Goal: Task Accomplishment & Management: Use online tool/utility

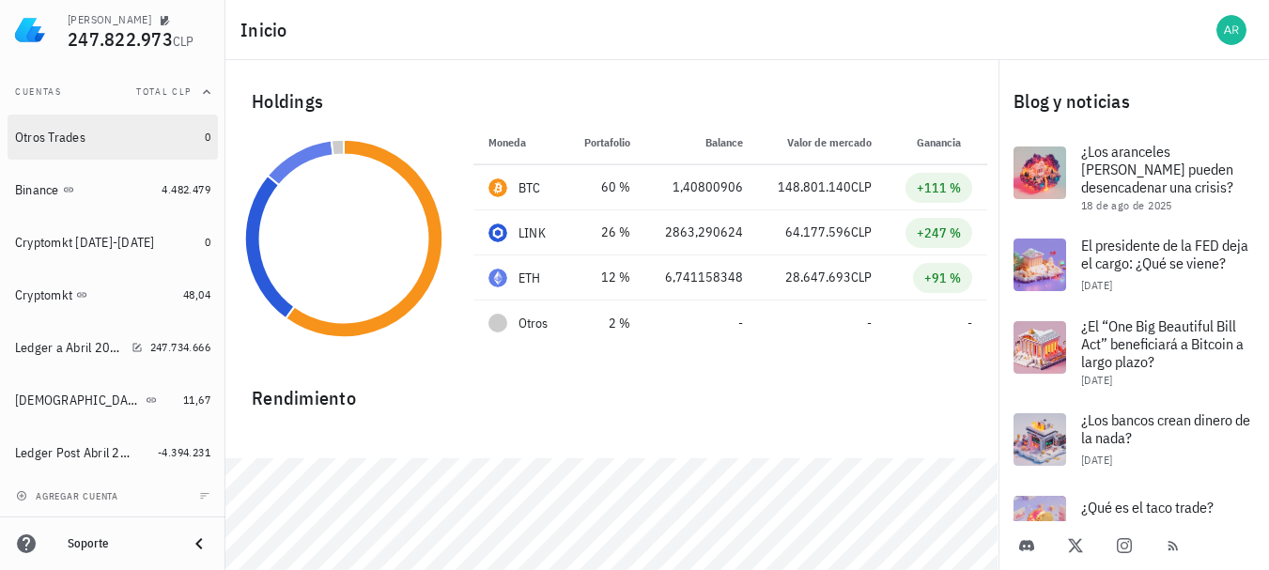
scroll to position [61, 0]
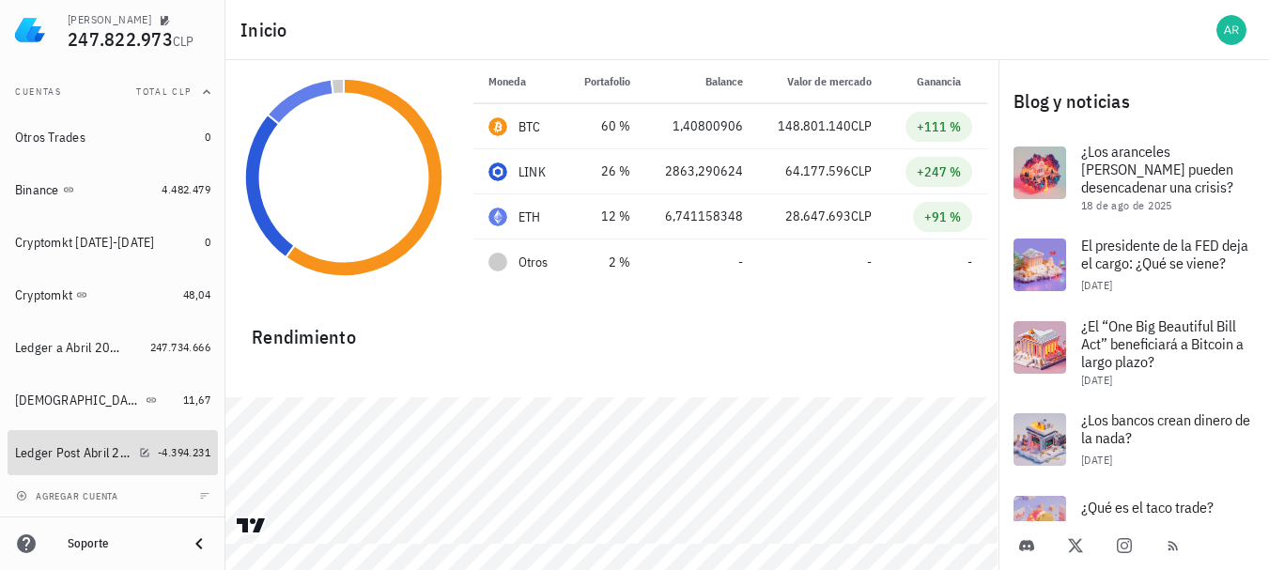
click at [73, 442] on div "Ledger Post Abril 2025" at bounding box center [82, 453] width 135 height 40
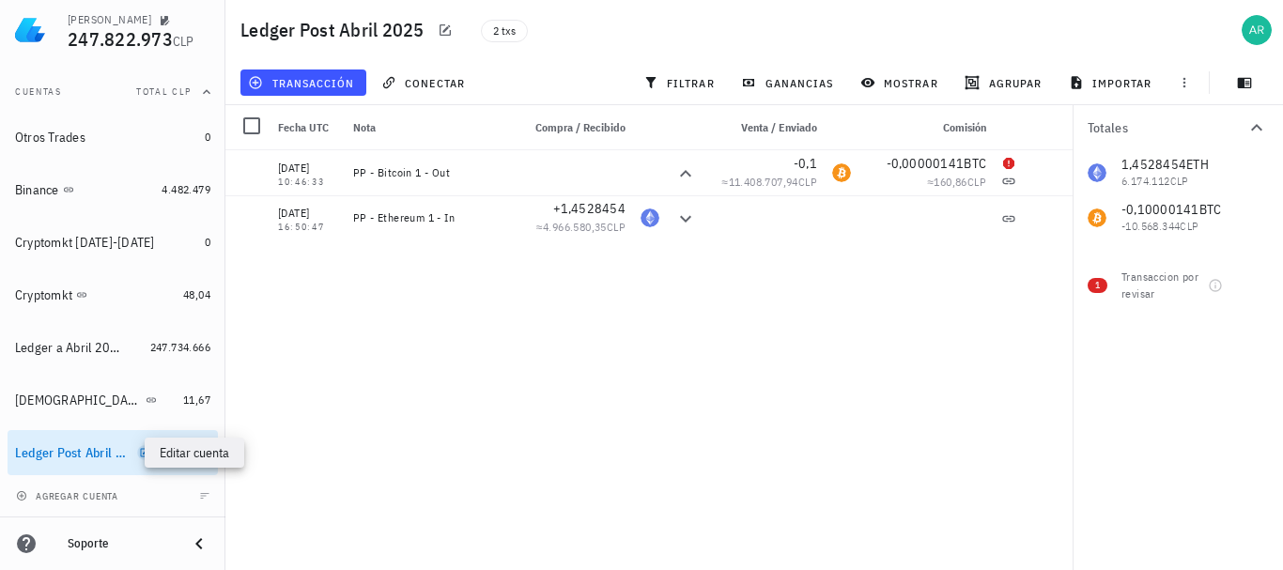
click at [139, 453] on icon "button" at bounding box center [144, 452] width 11 height 11
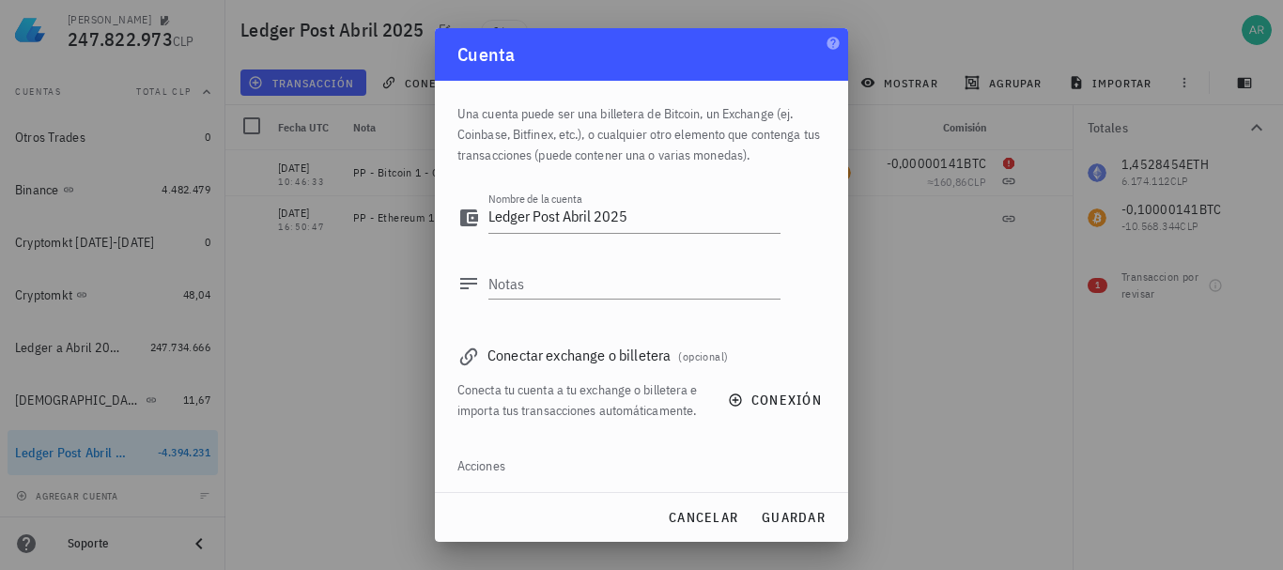
scroll to position [62, 0]
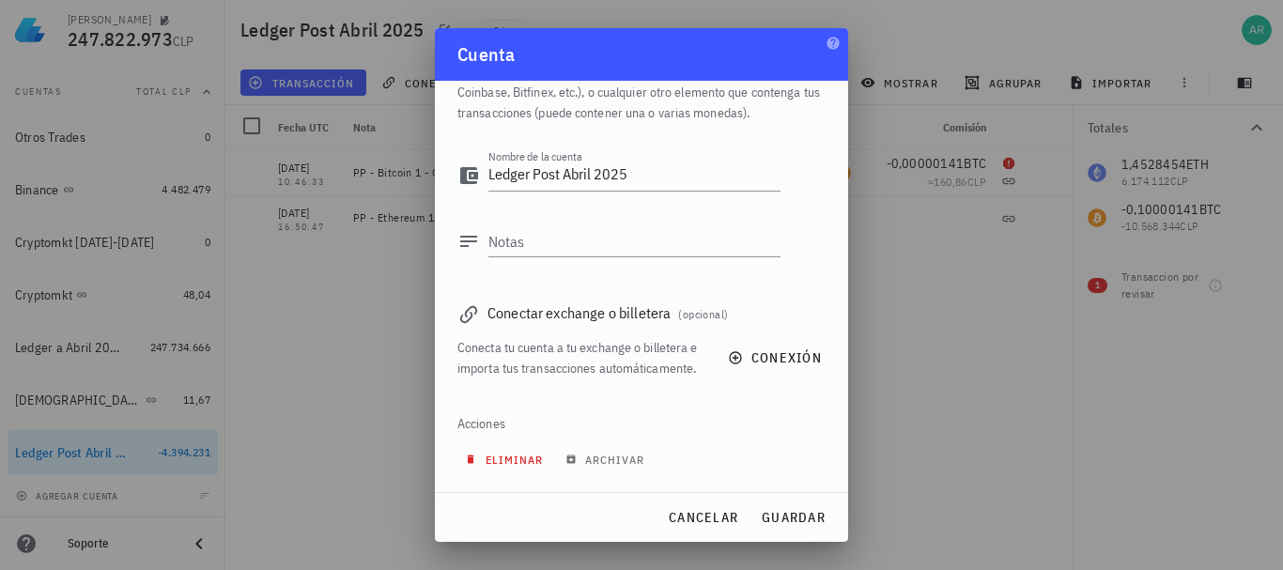
drag, startPoint x: 495, startPoint y: 457, endPoint x: 721, endPoint y: 426, distance: 228.5
click at [721, 426] on div "Acciones eliminar archivar" at bounding box center [642, 446] width 368 height 90
click at [757, 355] on span "conexión" at bounding box center [777, 357] width 90 height 17
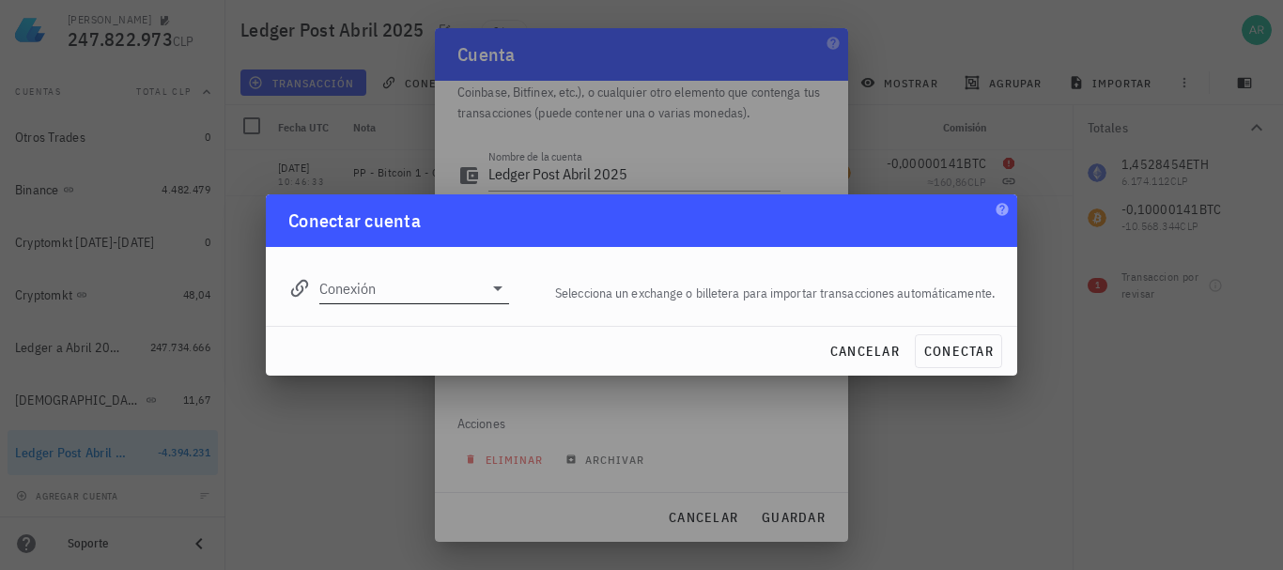
click at [493, 289] on icon at bounding box center [498, 288] width 23 height 23
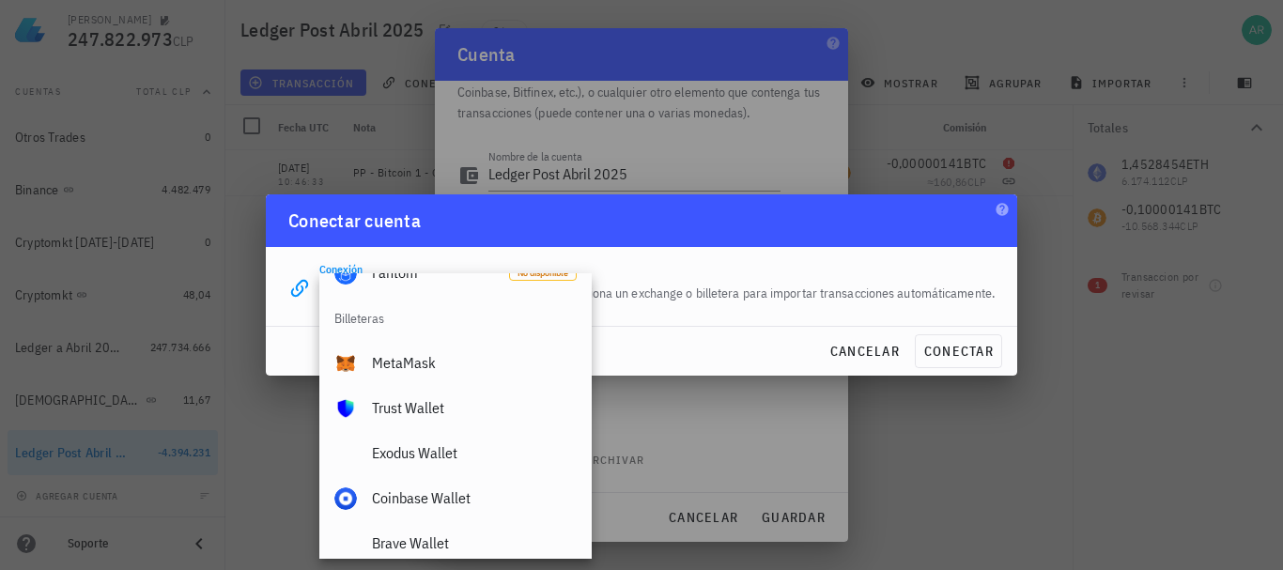
scroll to position [1319, 0]
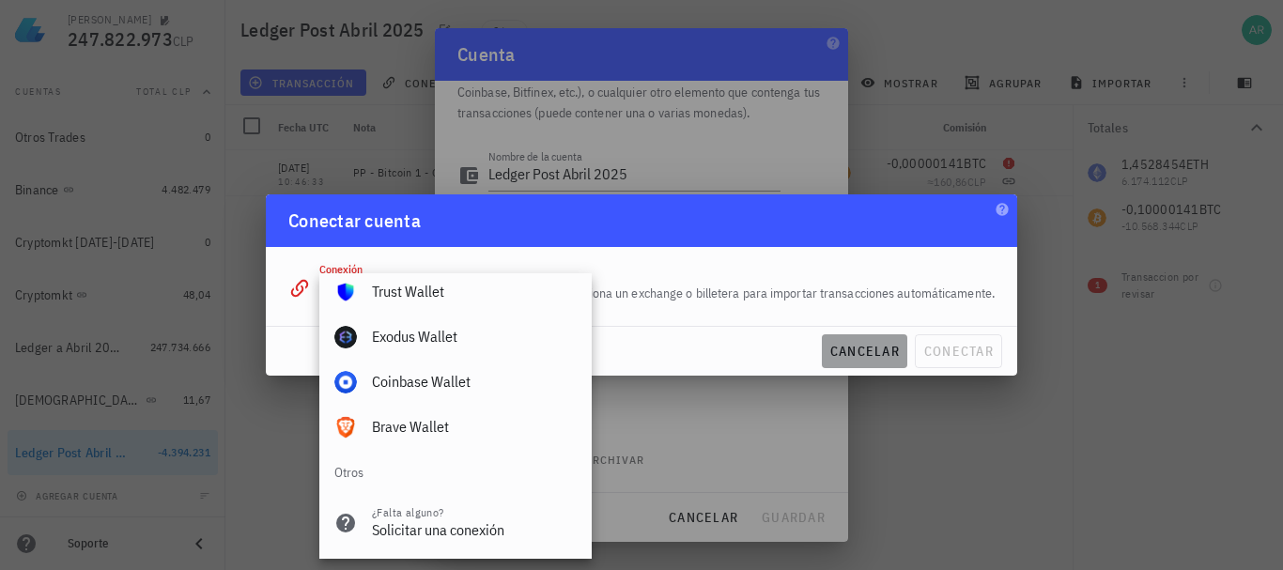
click at [852, 343] on span "cancelar" at bounding box center [865, 351] width 70 height 17
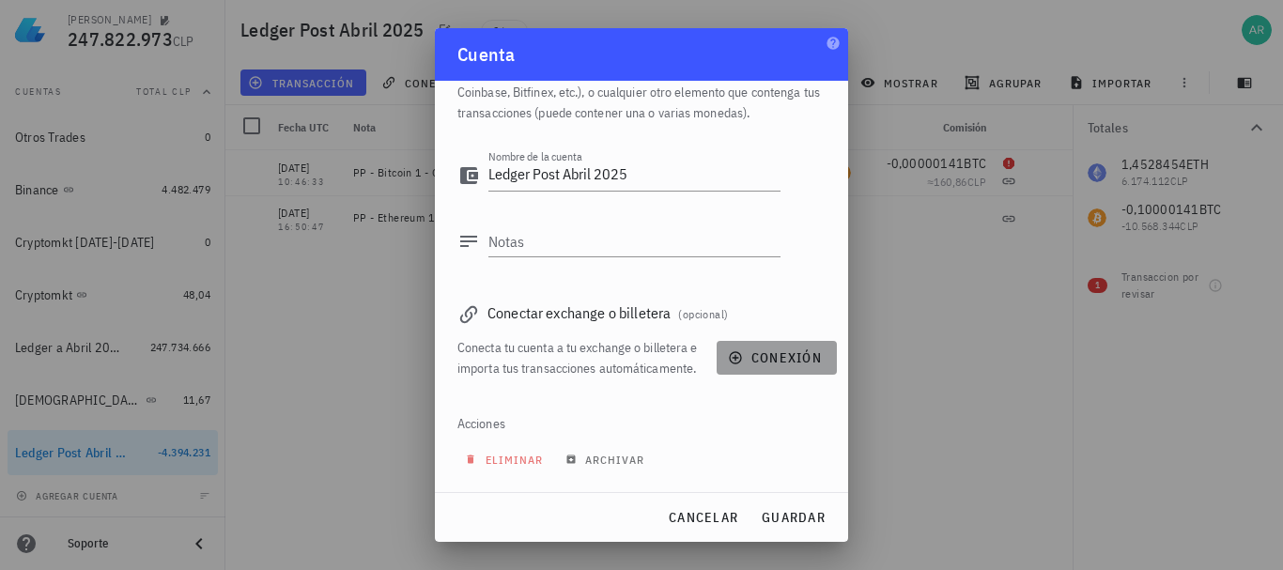
click at [729, 352] on icon "button" at bounding box center [735, 358] width 12 height 12
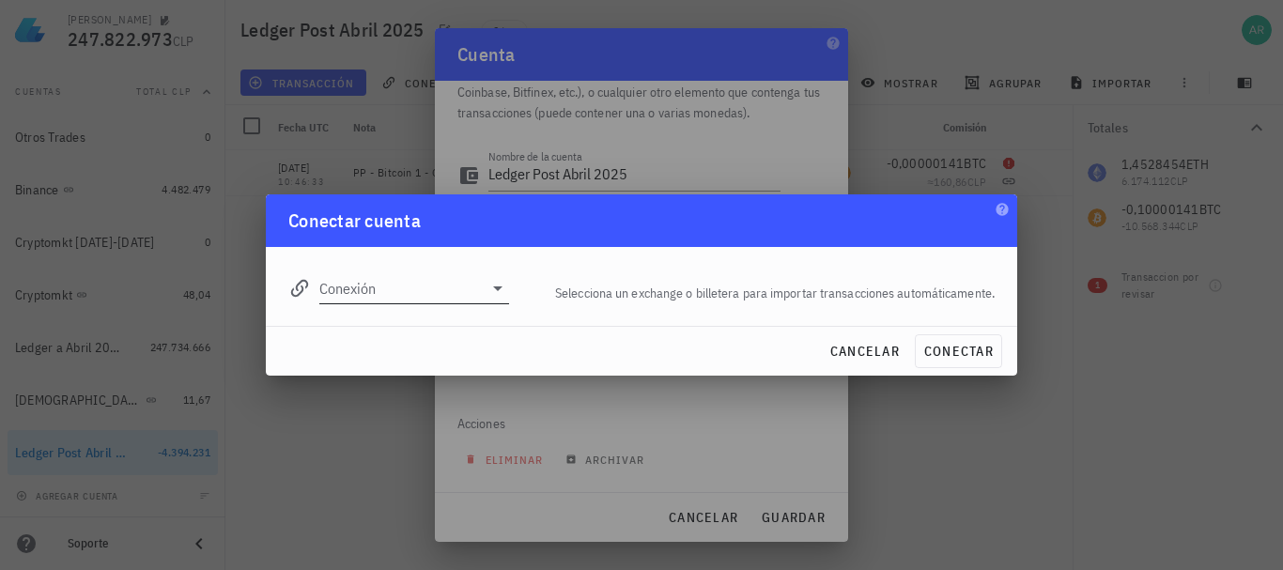
click at [499, 288] on icon at bounding box center [497, 289] width 9 height 5
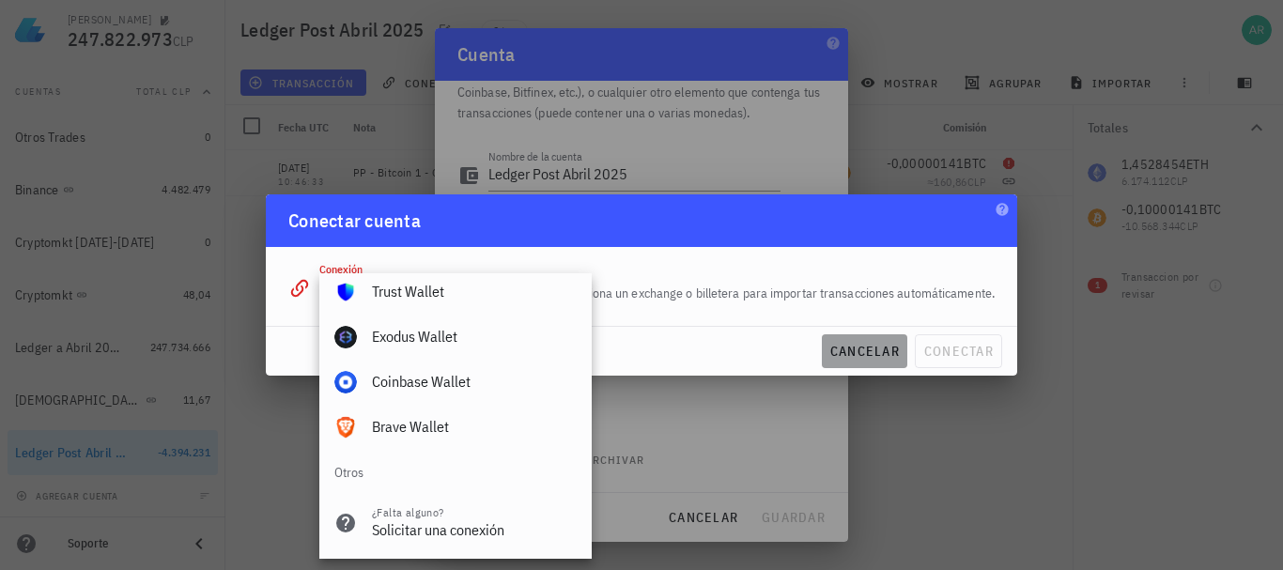
click at [901, 343] on button "cancelar" at bounding box center [864, 351] width 85 height 34
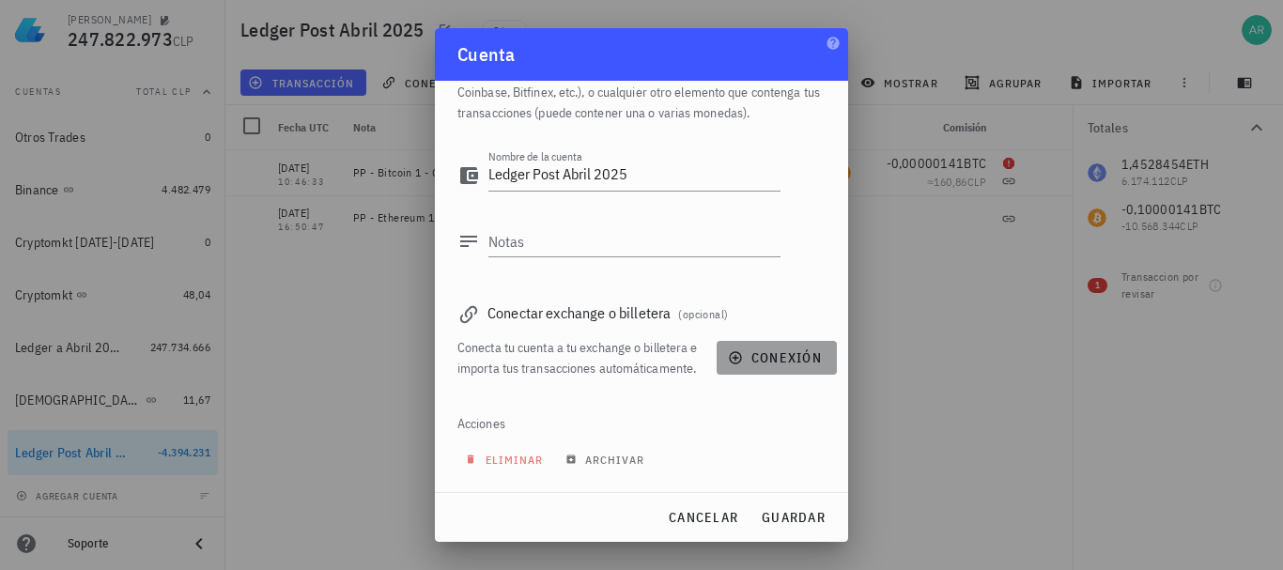
click at [737, 351] on span "conexión" at bounding box center [777, 357] width 90 height 17
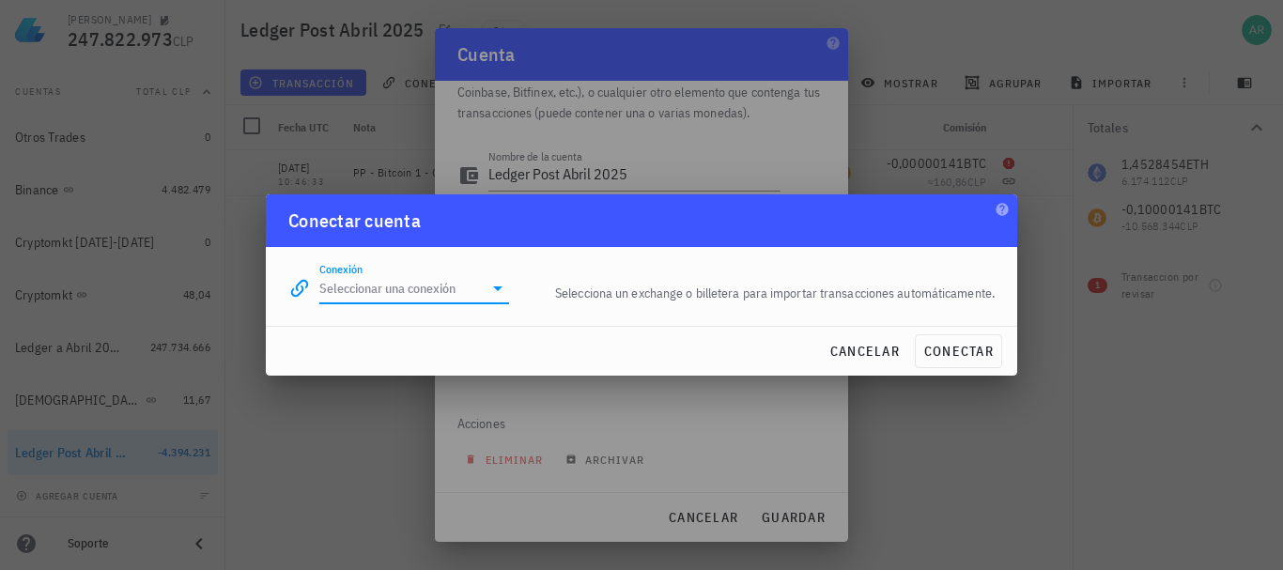
click at [482, 287] on input "Conexión" at bounding box center [400, 288] width 163 height 30
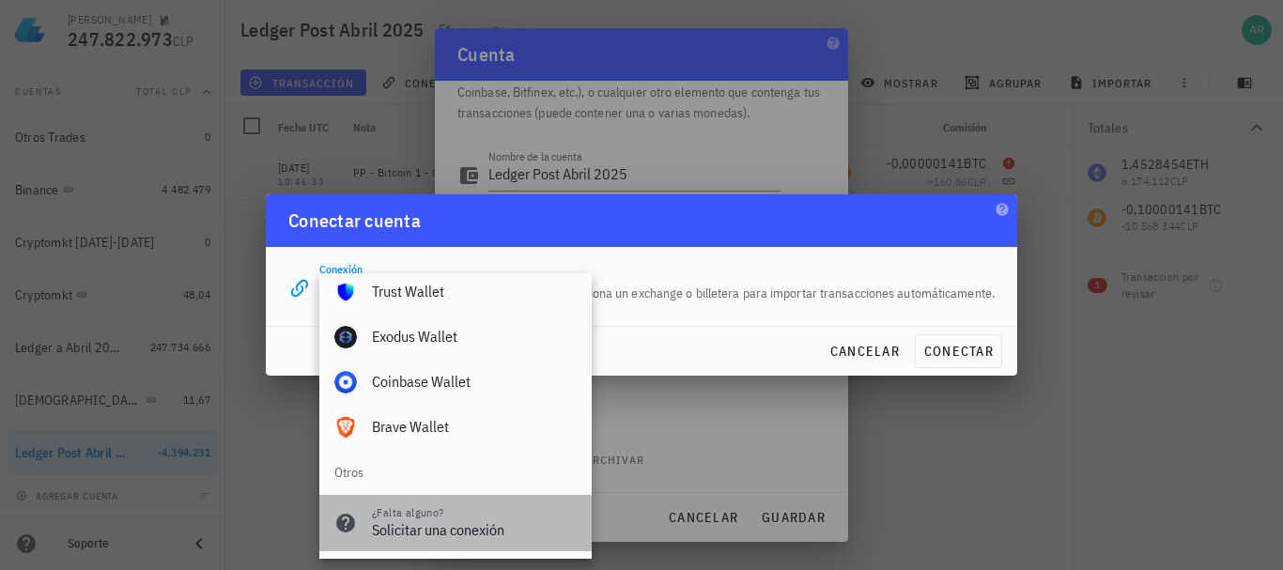
click at [450, 510] on div "¿Falta alguno?" at bounding box center [474, 512] width 205 height 13
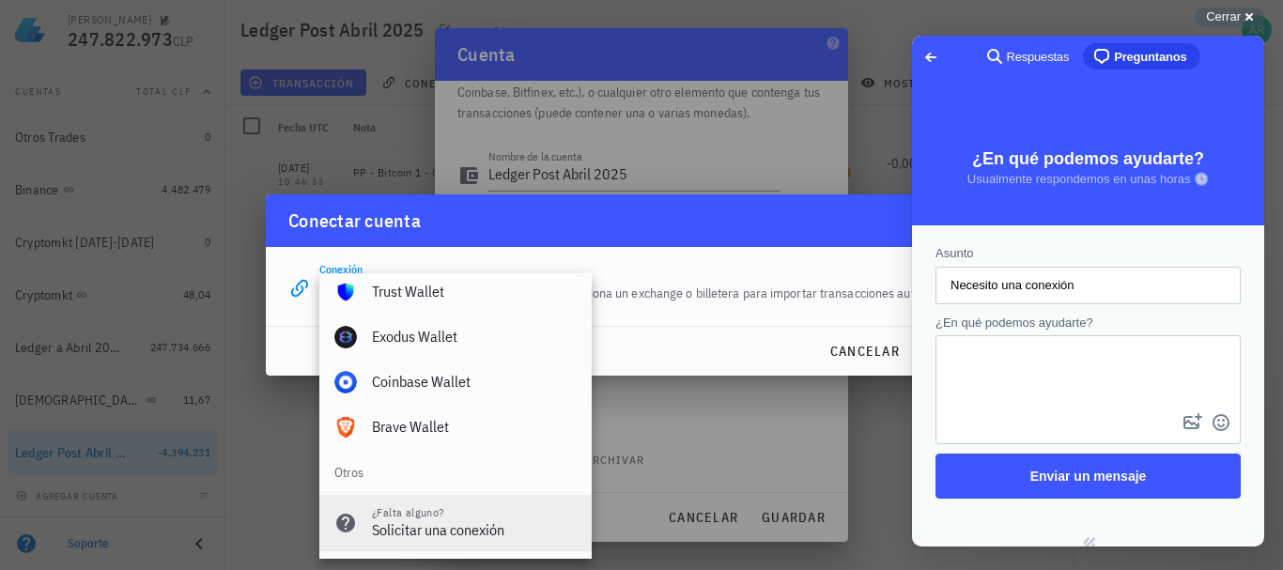
scroll to position [0, 0]
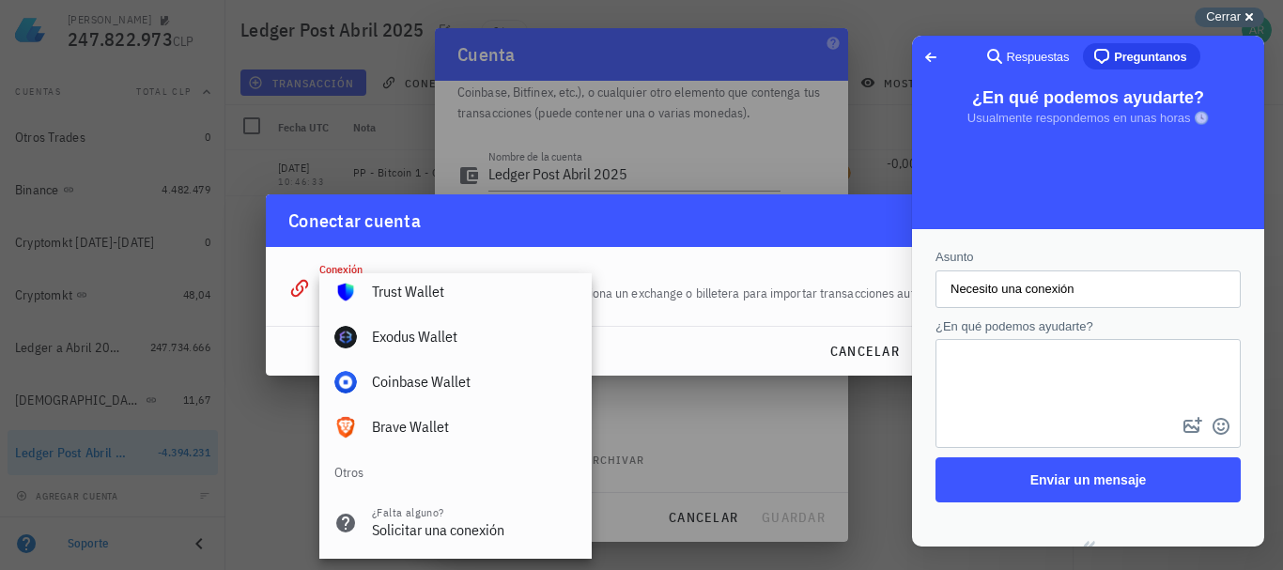
click at [1228, 21] on span "Cerrar" at bounding box center [1223, 16] width 35 height 14
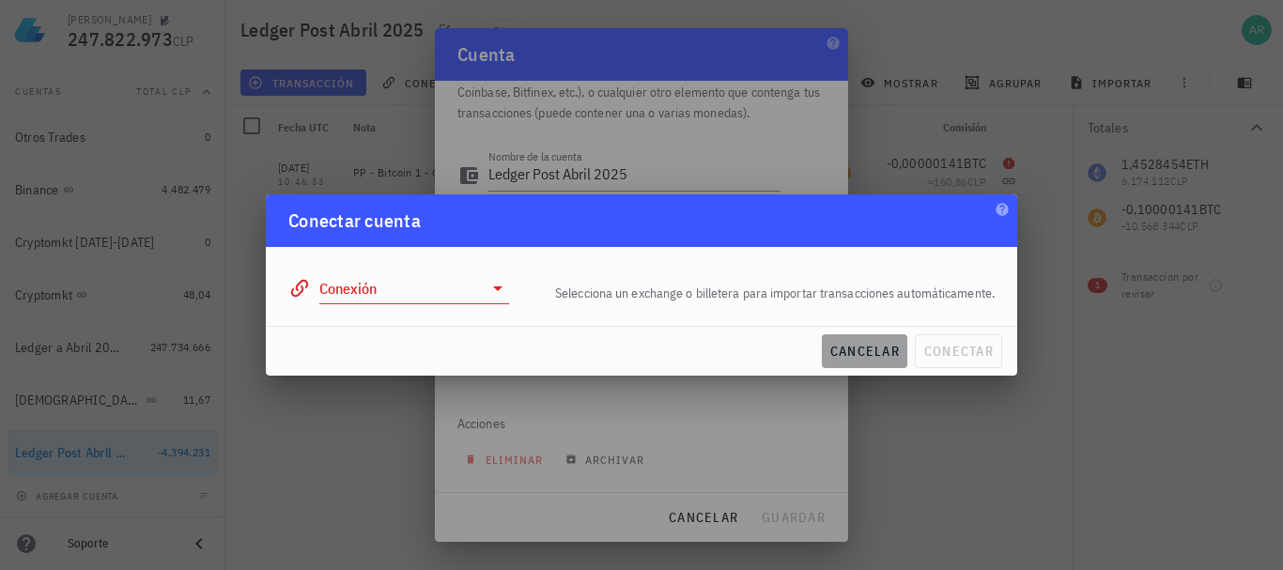
click at [845, 351] on span "cancelar" at bounding box center [865, 351] width 70 height 17
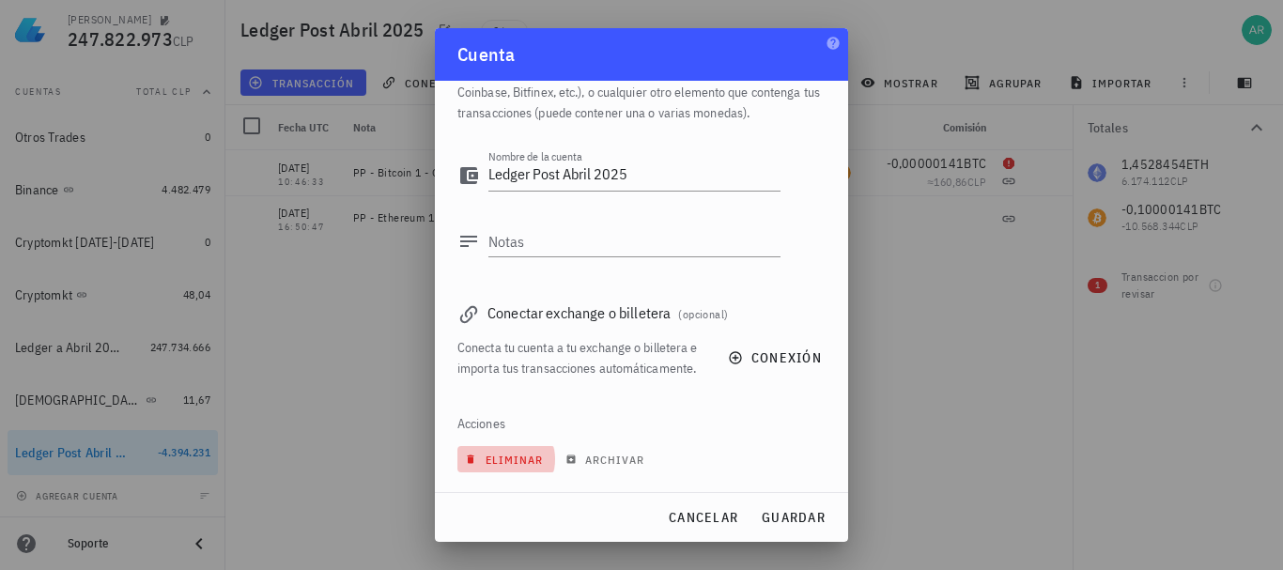
click at [492, 455] on span "eliminar" at bounding box center [506, 460] width 74 height 14
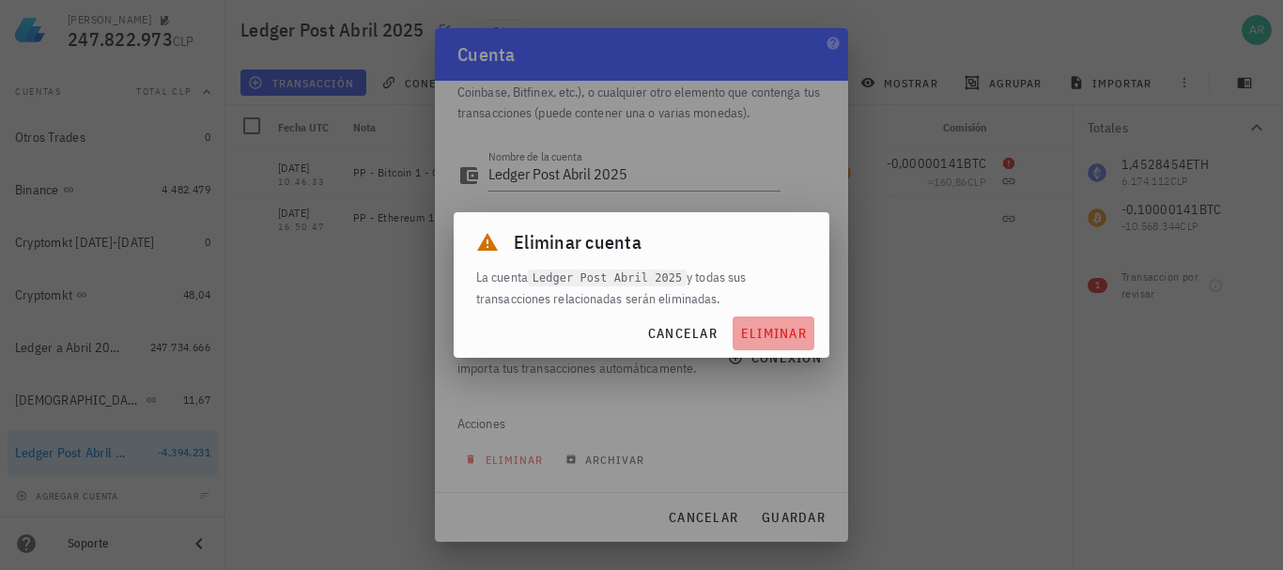
click at [773, 334] on span "eliminar" at bounding box center [773, 333] width 67 height 17
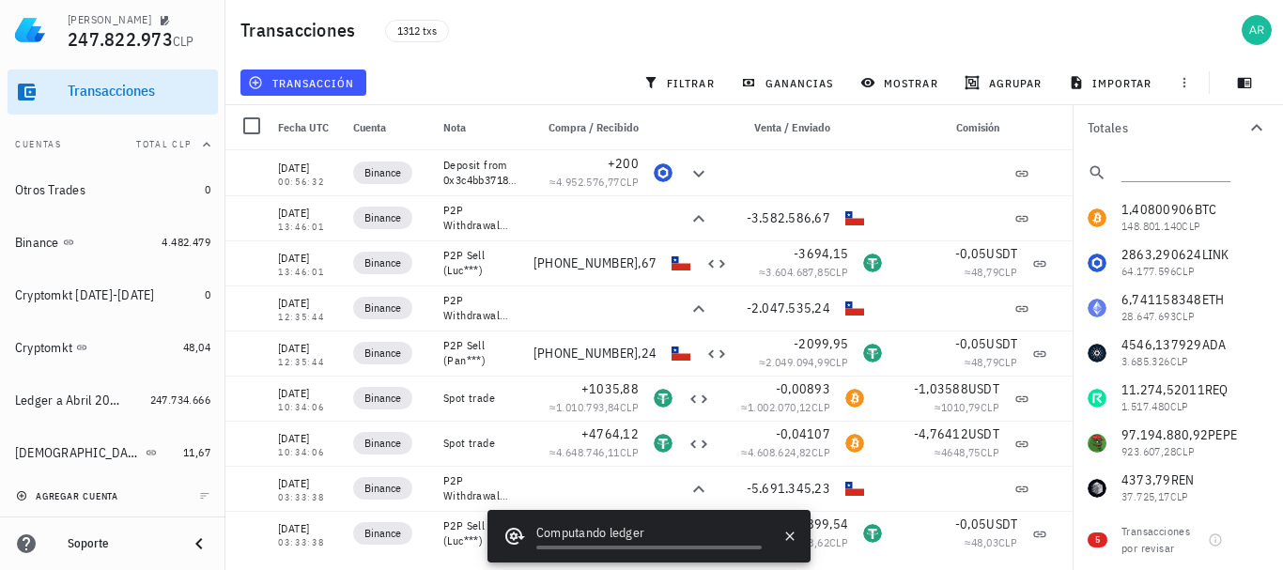
click at [66, 490] on span "agregar cuenta" at bounding box center [69, 496] width 99 height 12
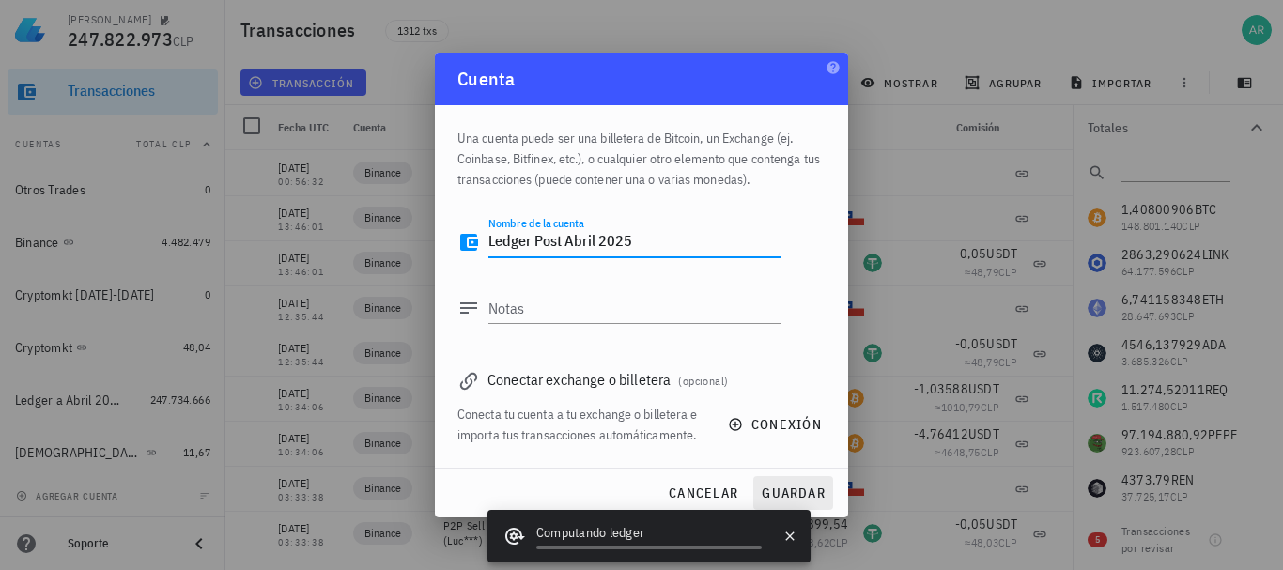
type textarea "Ledger Post Abril 2025"
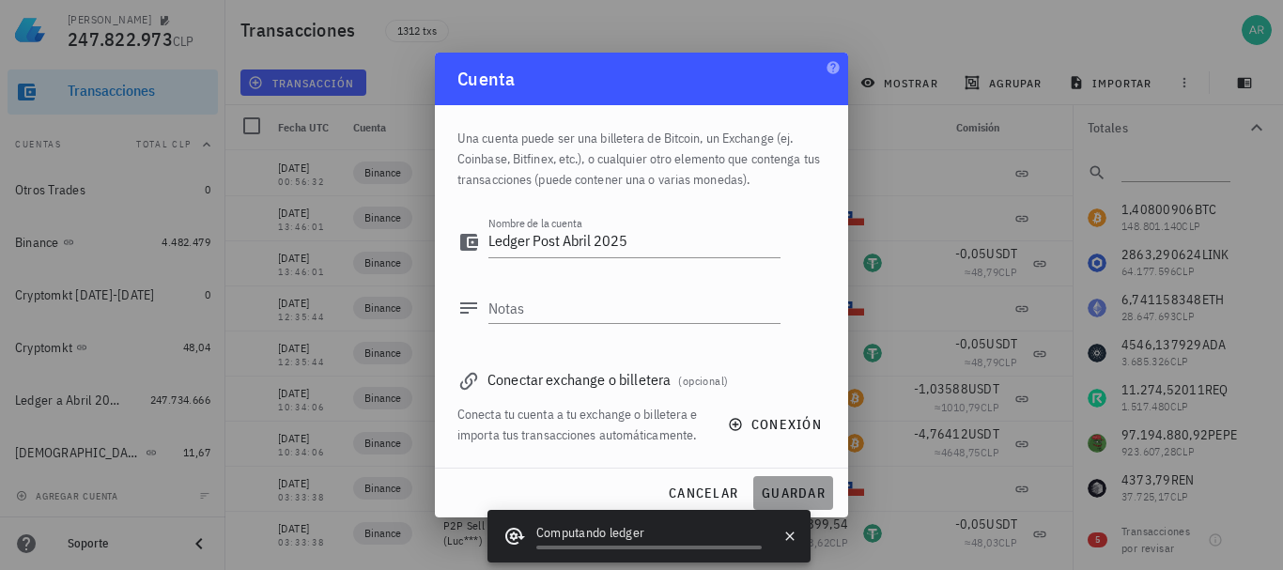
click at [782, 486] on span "guardar" at bounding box center [793, 493] width 65 height 17
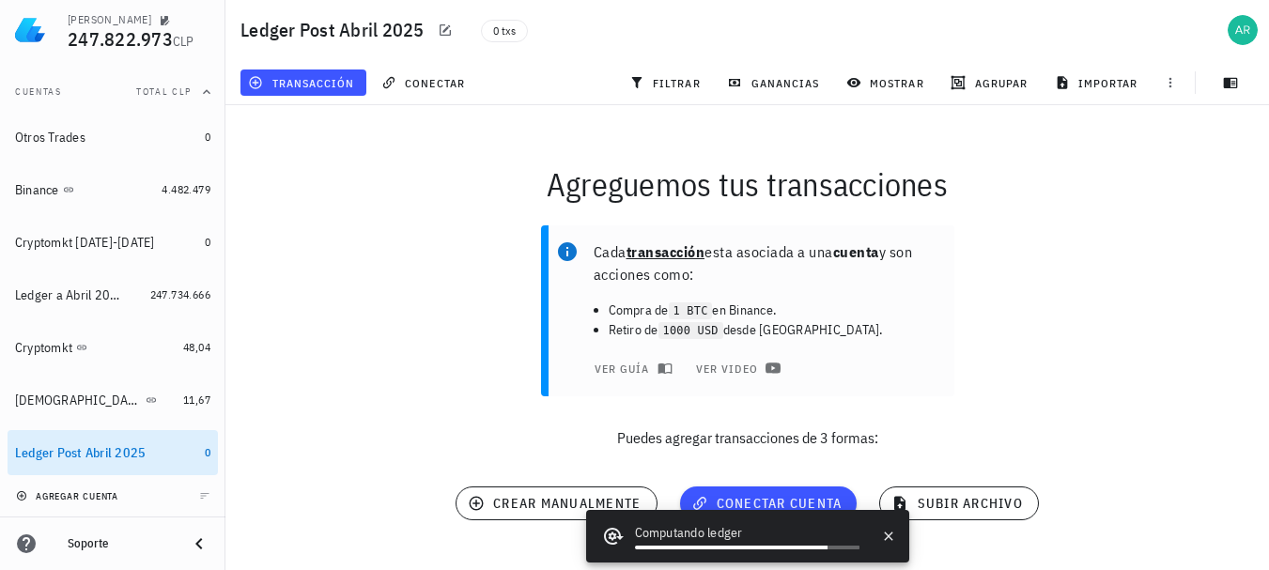
scroll to position [33, 0]
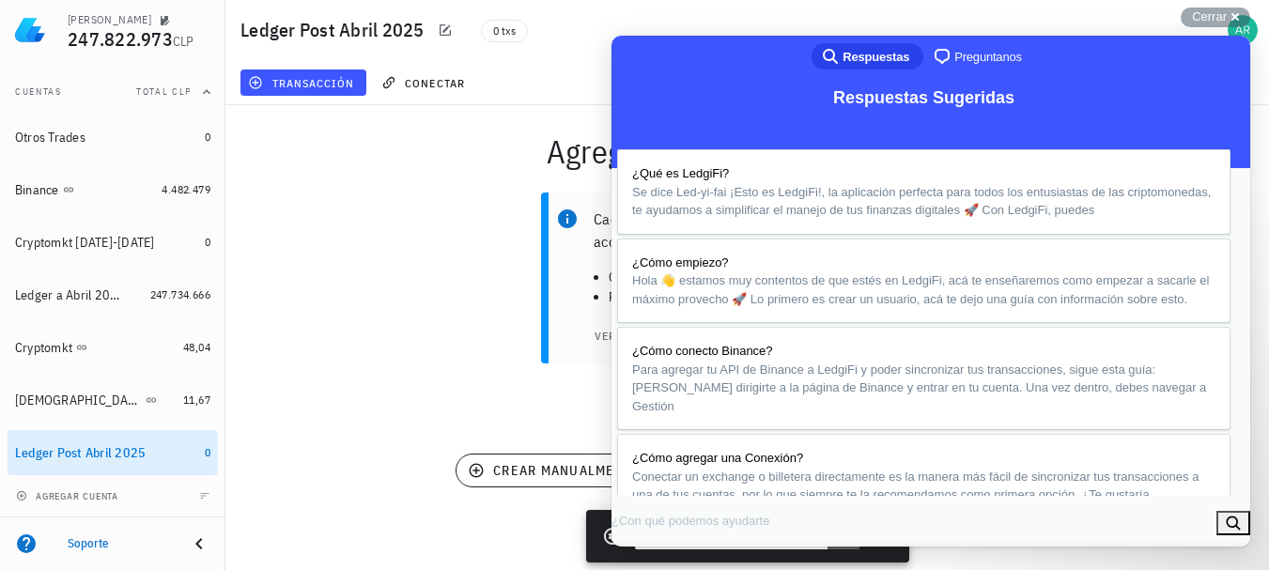
click at [650, 556] on button "Close" at bounding box center [633, 568] width 34 height 24
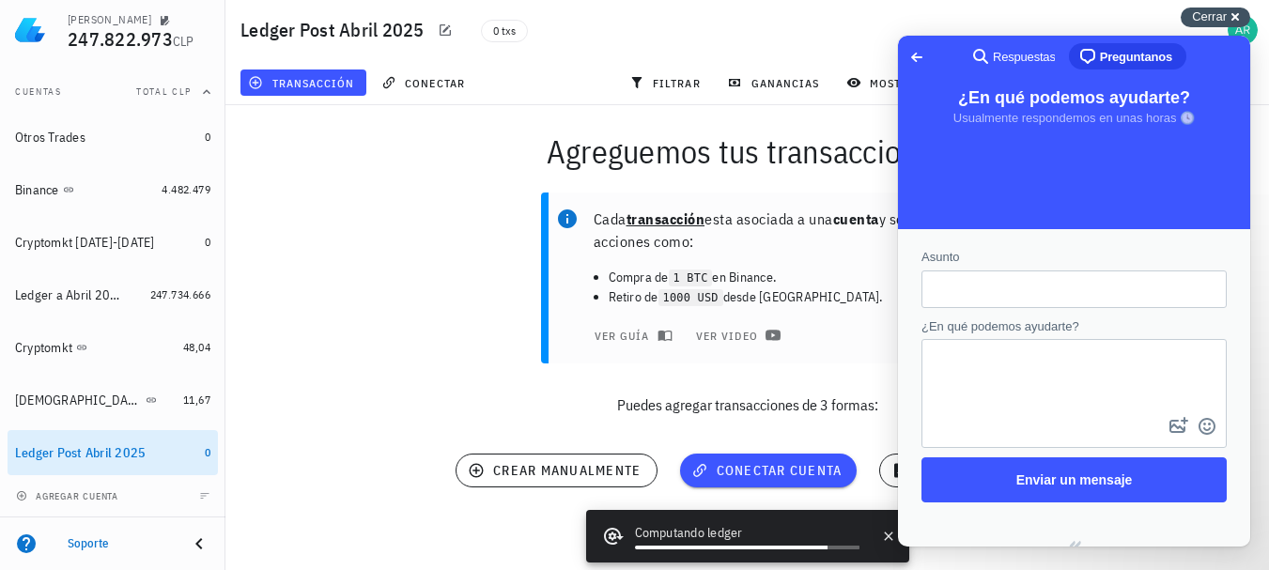
click at [1231, 10] on div "Cerrar cross-small" at bounding box center [1216, 18] width 70 height 20
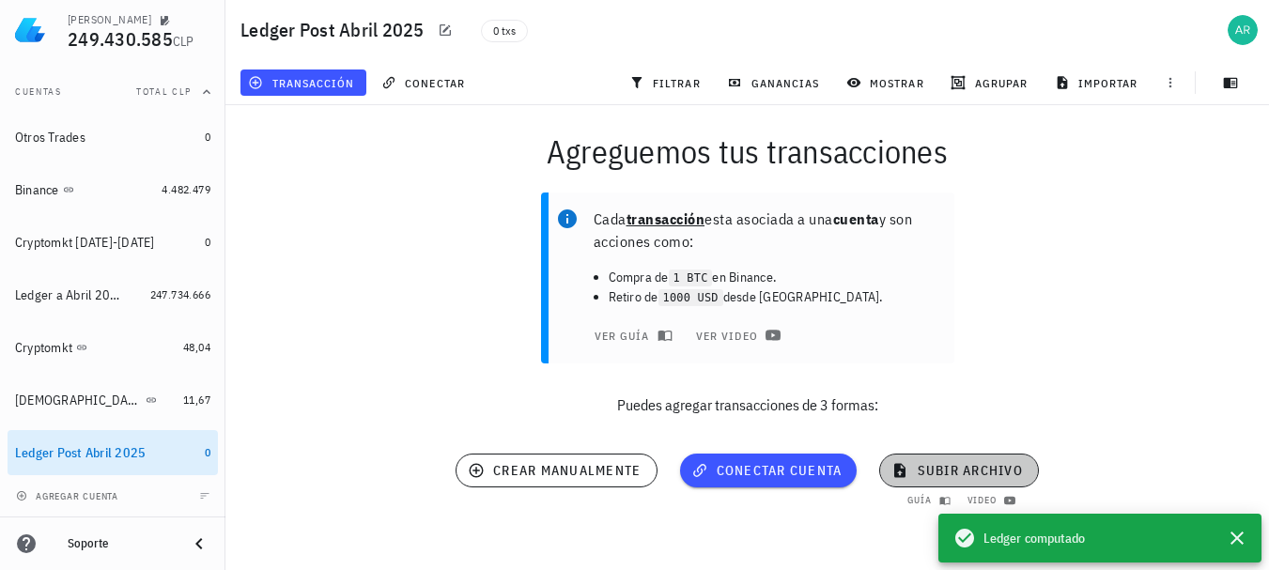
click at [954, 459] on button "subir archivo" at bounding box center [958, 471] width 159 height 34
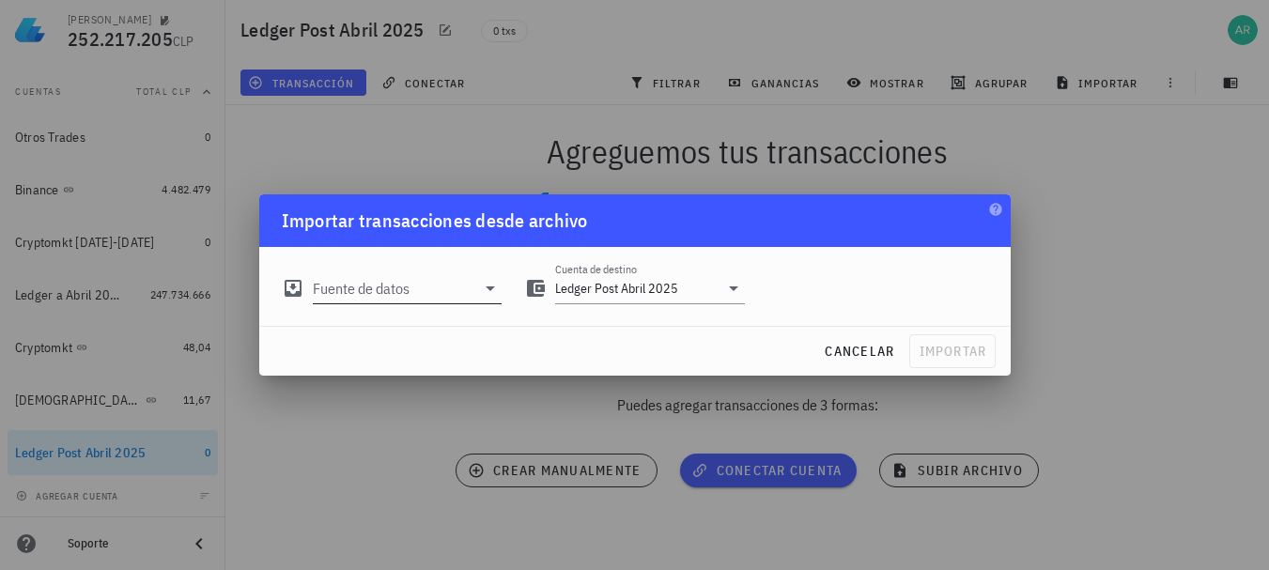
click at [487, 292] on icon at bounding box center [490, 288] width 23 height 23
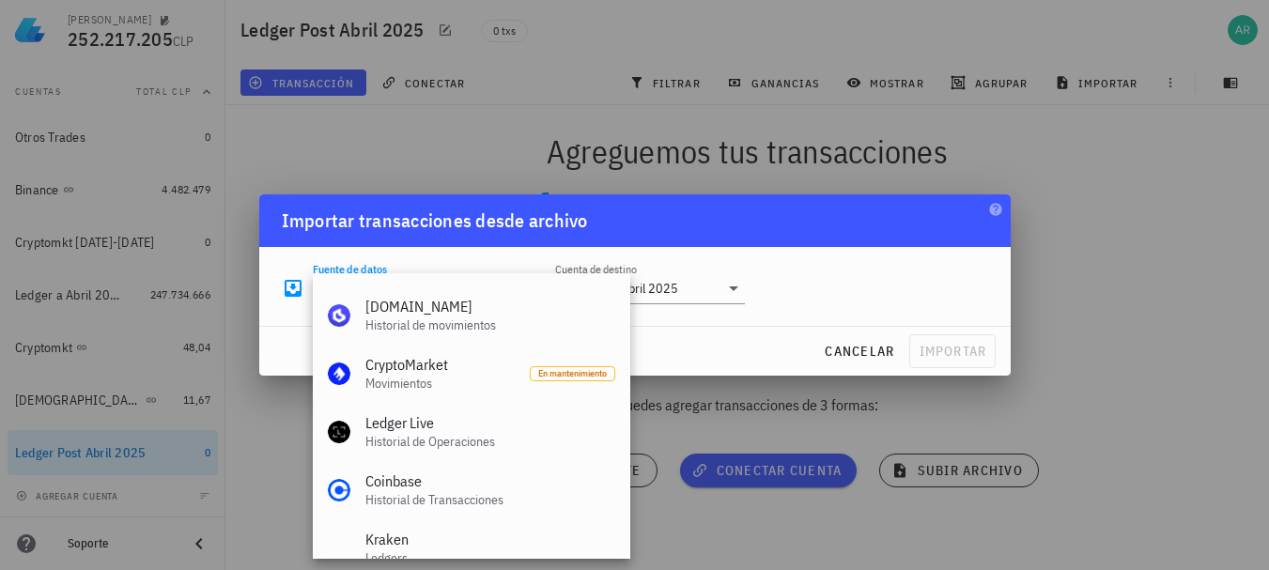
scroll to position [188, 0]
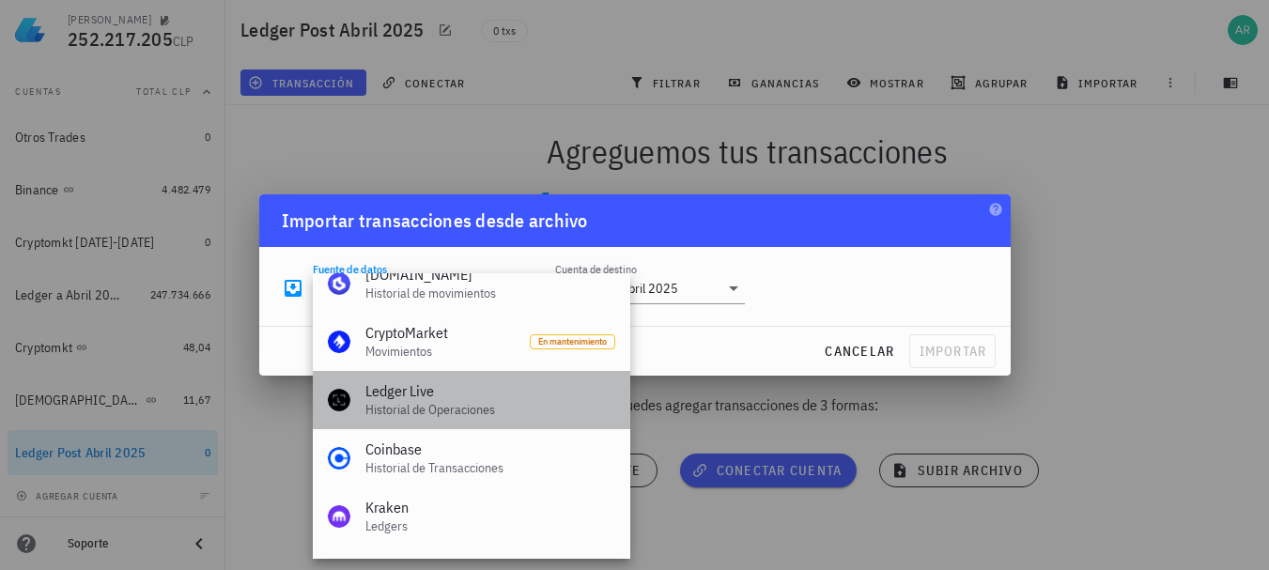
click at [463, 390] on div "Ledger Live" at bounding box center [490, 391] width 250 height 18
type input "Ledger Live"
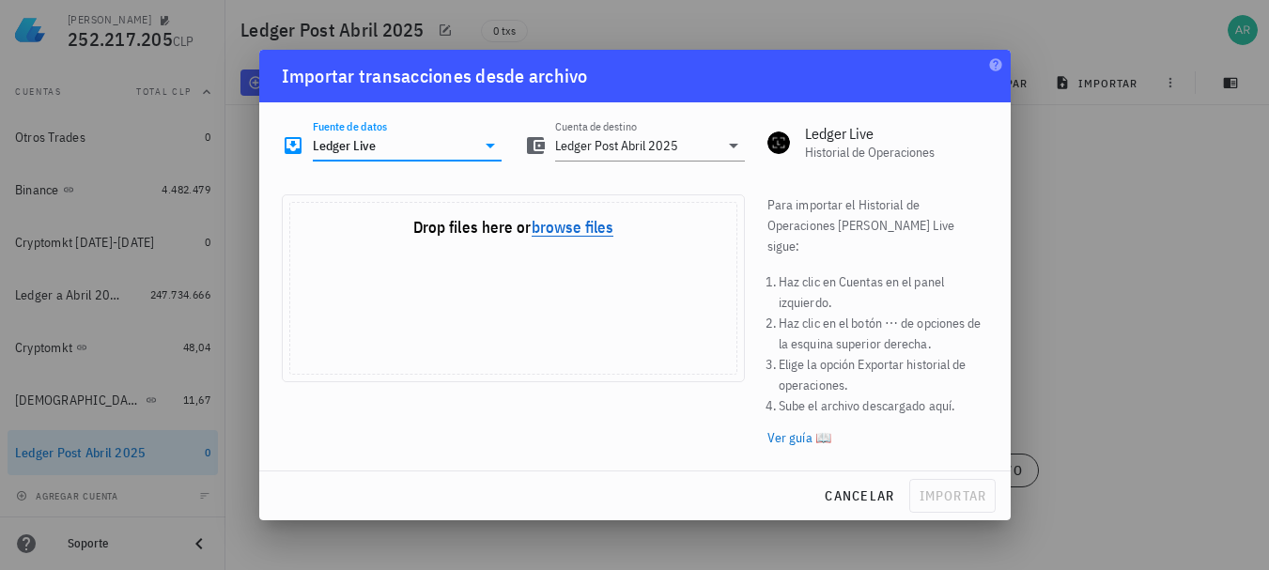
click at [573, 237] on button "browse files" at bounding box center [573, 228] width 82 height 17
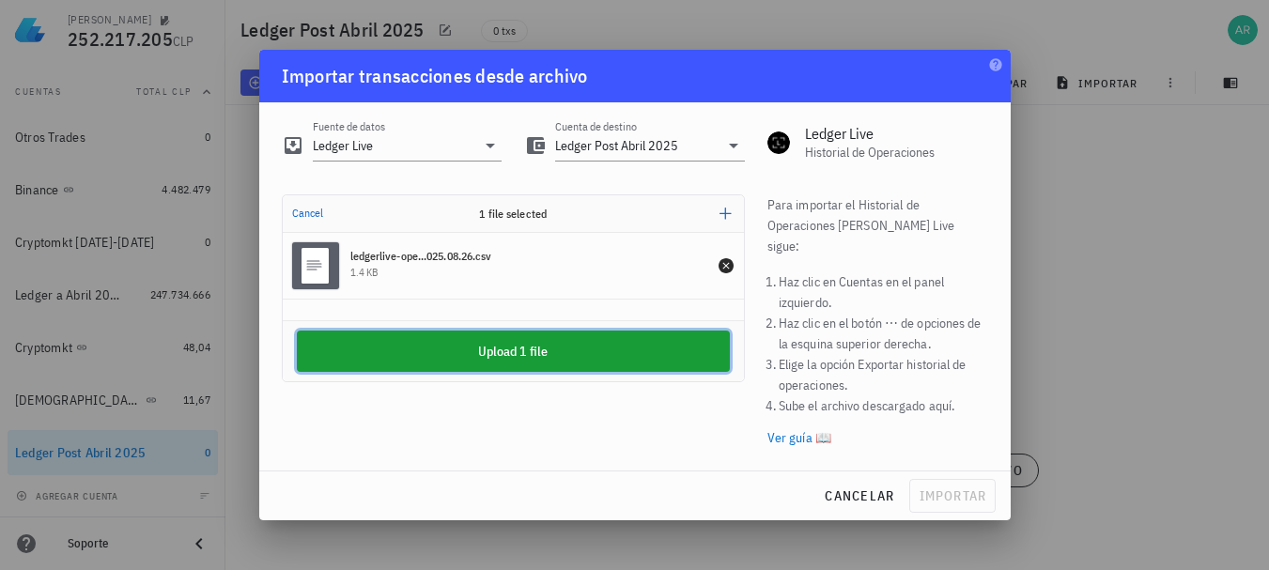
click at [511, 365] on button "Upload 1 file" at bounding box center [513, 351] width 433 height 41
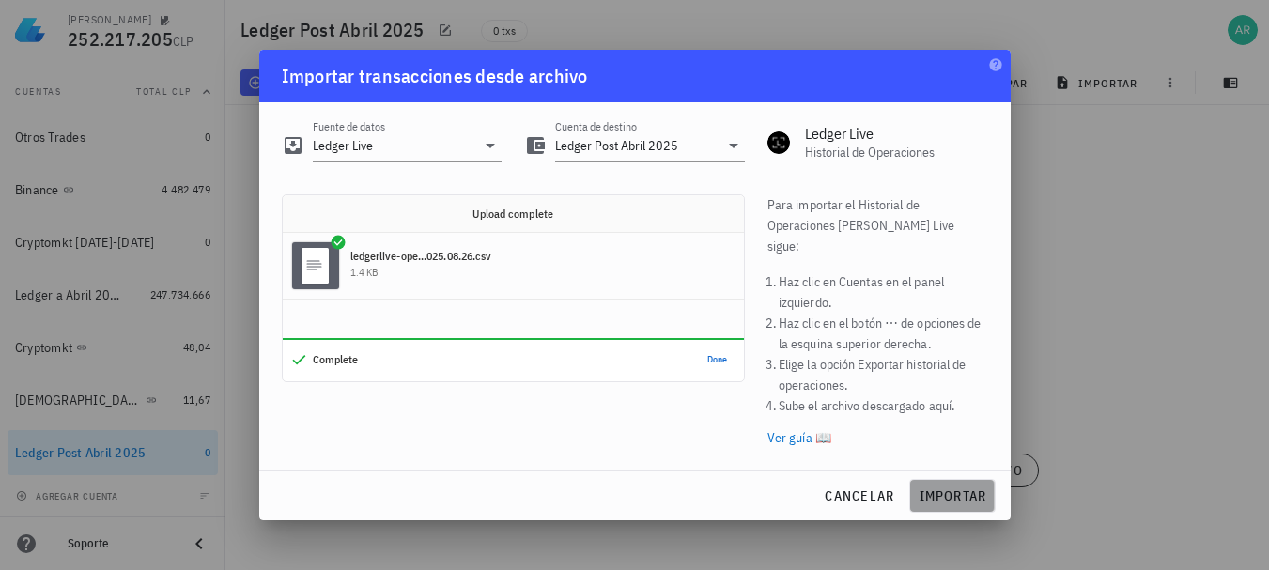
click at [948, 488] on span "importar" at bounding box center [952, 496] width 69 height 17
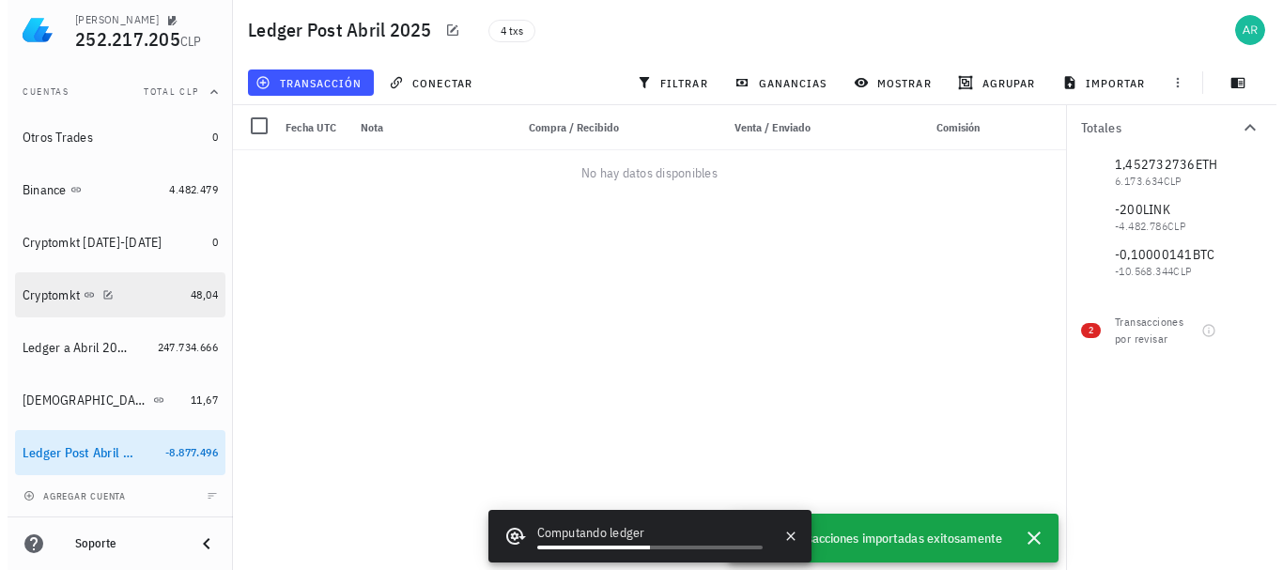
scroll to position [0, 0]
